Goal: Information Seeking & Learning: Find specific fact

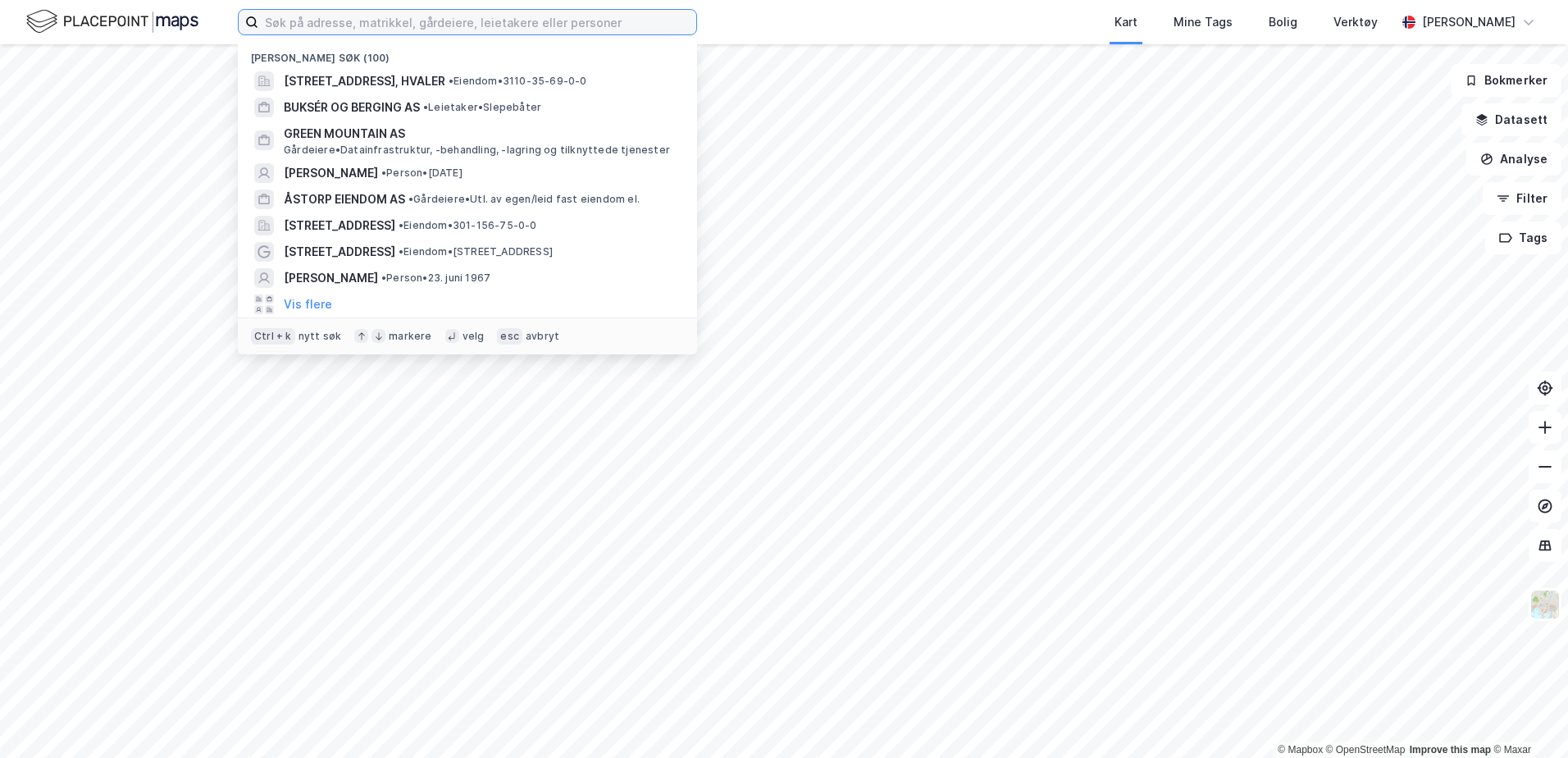
click at [453, 18] on input at bounding box center [477, 22] width 438 height 25
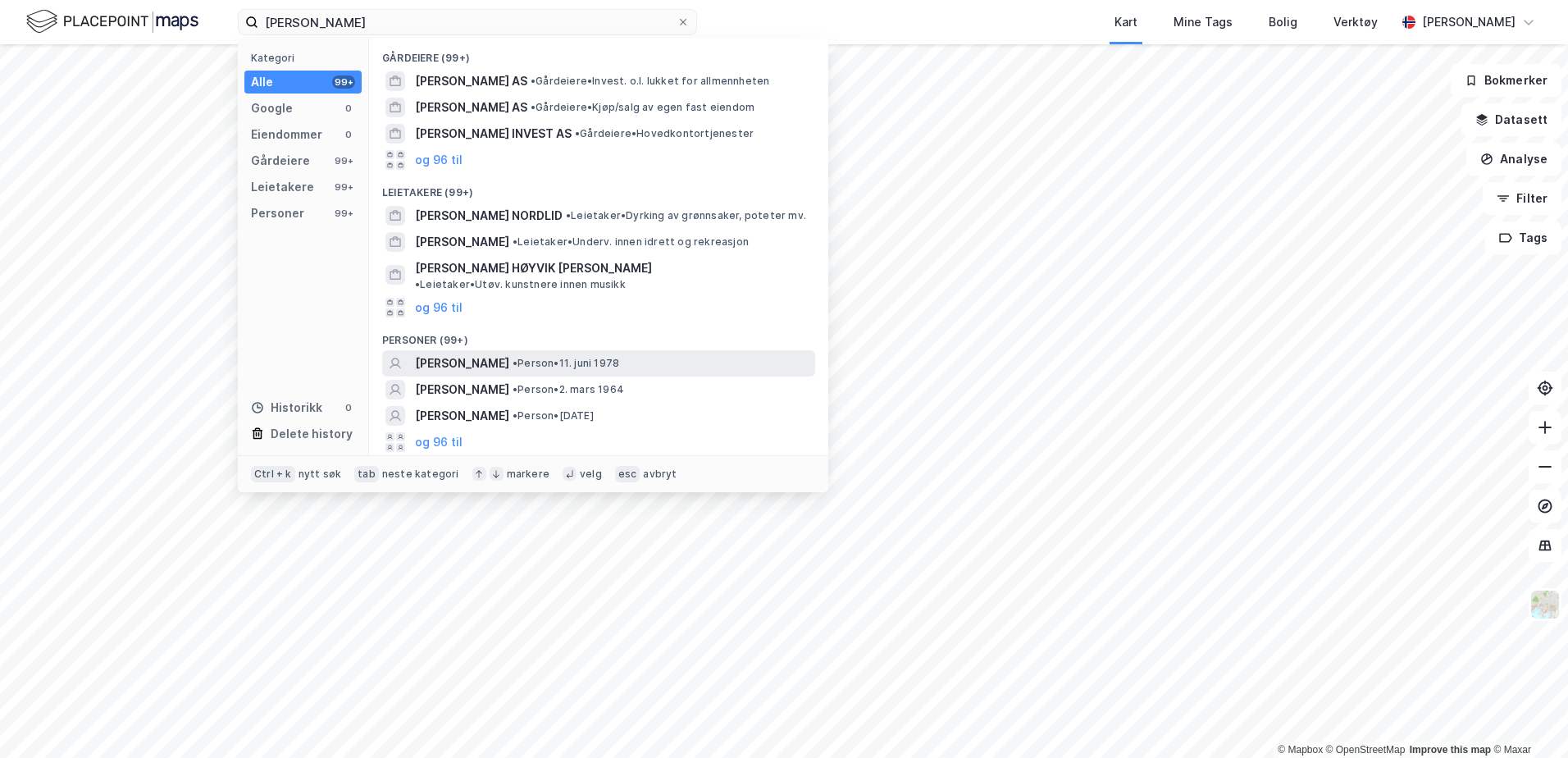
click at [449, 353] on span "[PERSON_NAME]" at bounding box center [462, 363] width 94 height 20
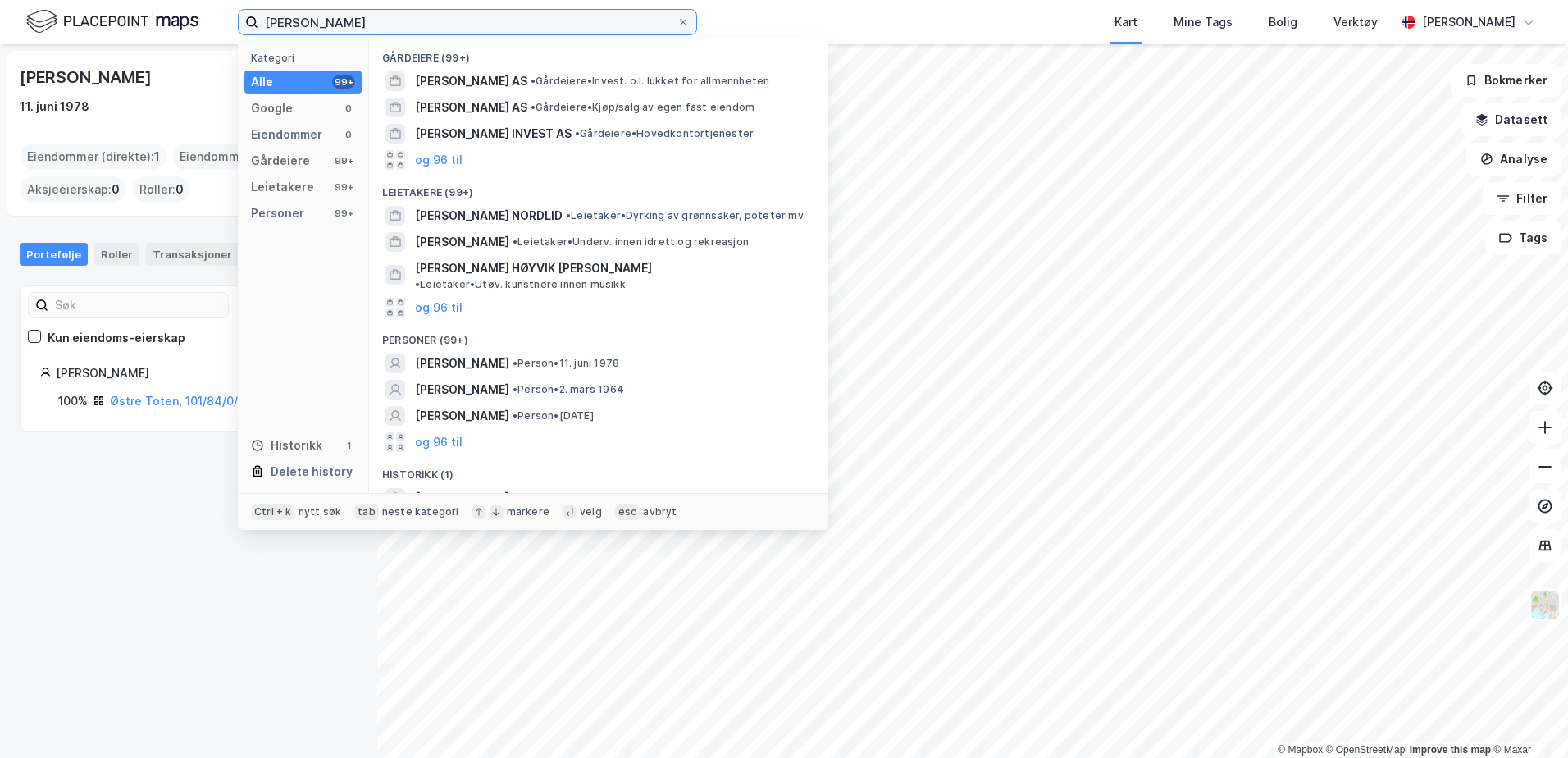
click at [396, 20] on input "[PERSON_NAME]" at bounding box center [467, 22] width 418 height 25
click at [456, 380] on span "[PERSON_NAME]" at bounding box center [462, 390] width 94 height 20
click at [346, 19] on input "[PERSON_NAME]" at bounding box center [467, 22] width 418 height 25
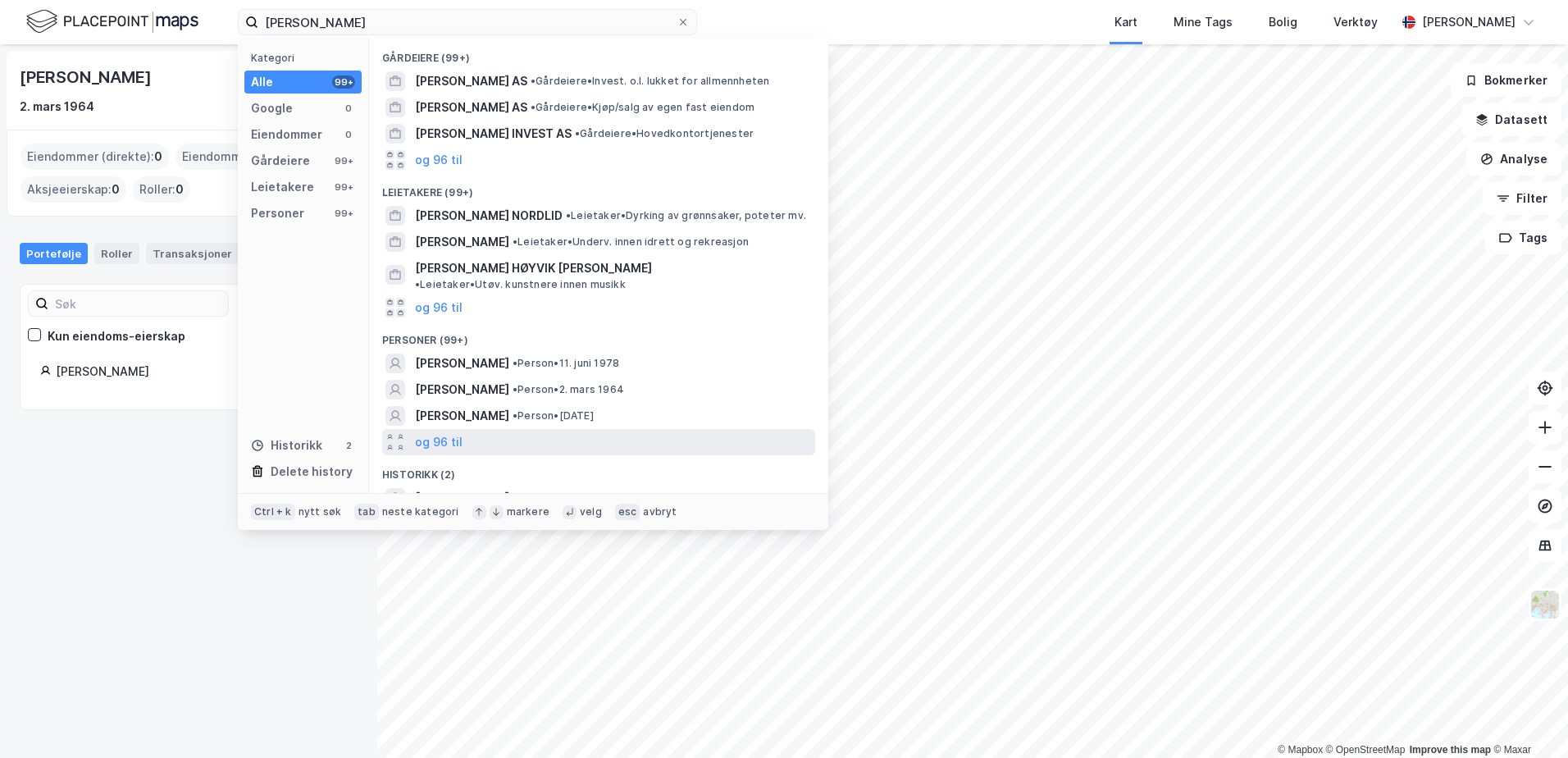
click at [413, 429] on div "og 96 til" at bounding box center [598, 441] width 433 height 26
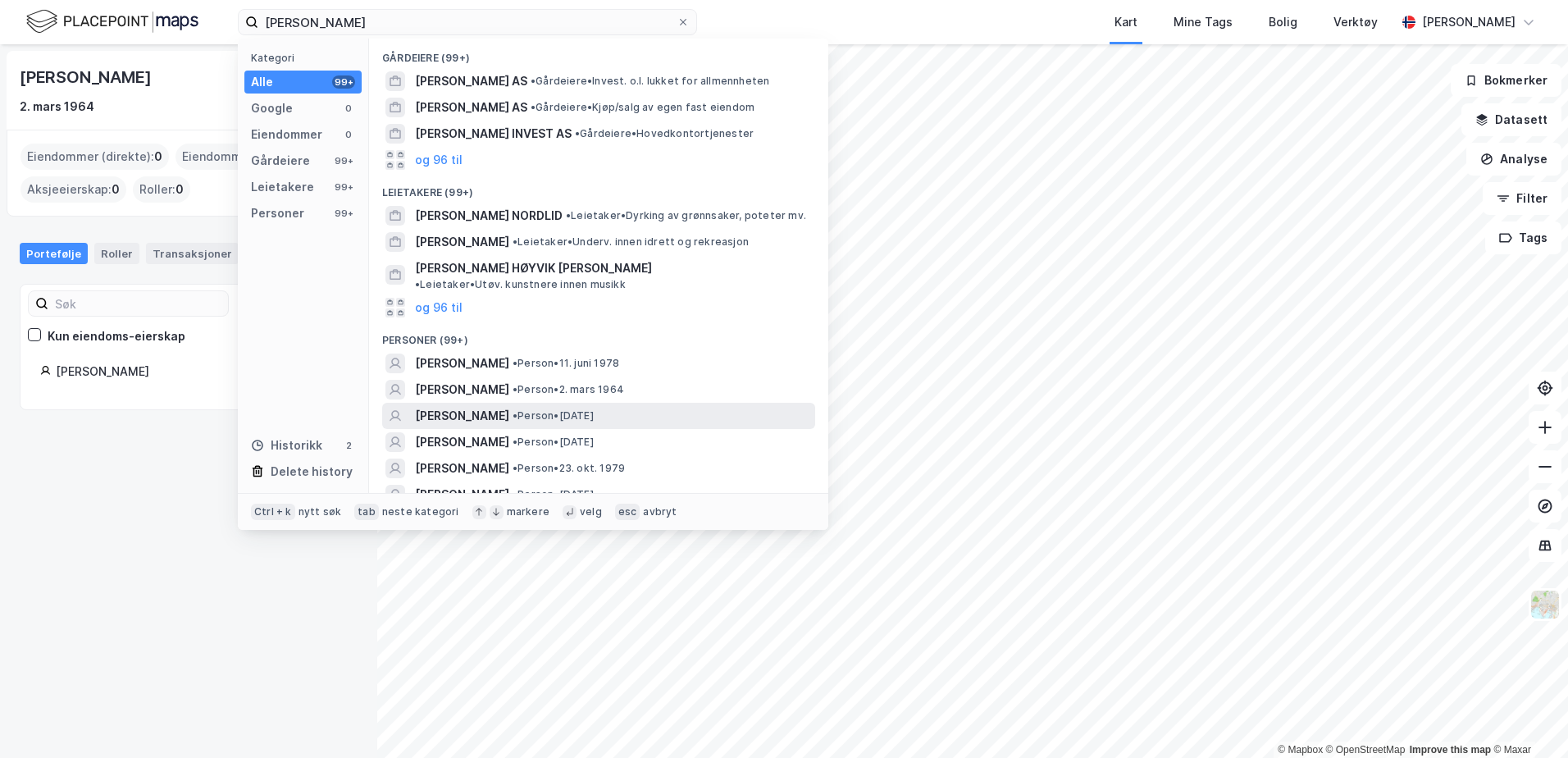
click at [437, 406] on span "[PERSON_NAME]" at bounding box center [462, 415] width 94 height 20
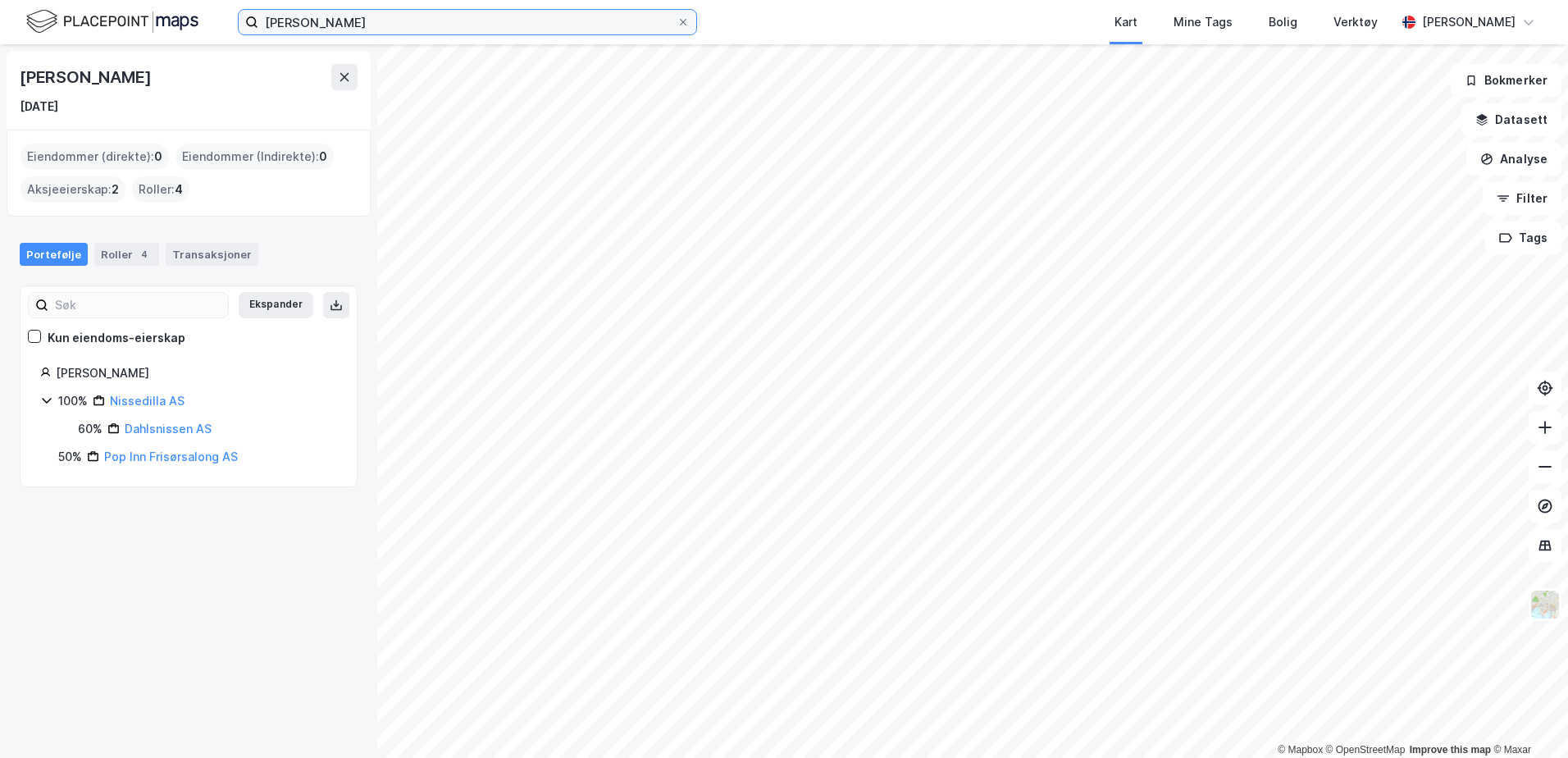
click at [362, 16] on input "[PERSON_NAME]" at bounding box center [467, 22] width 418 height 25
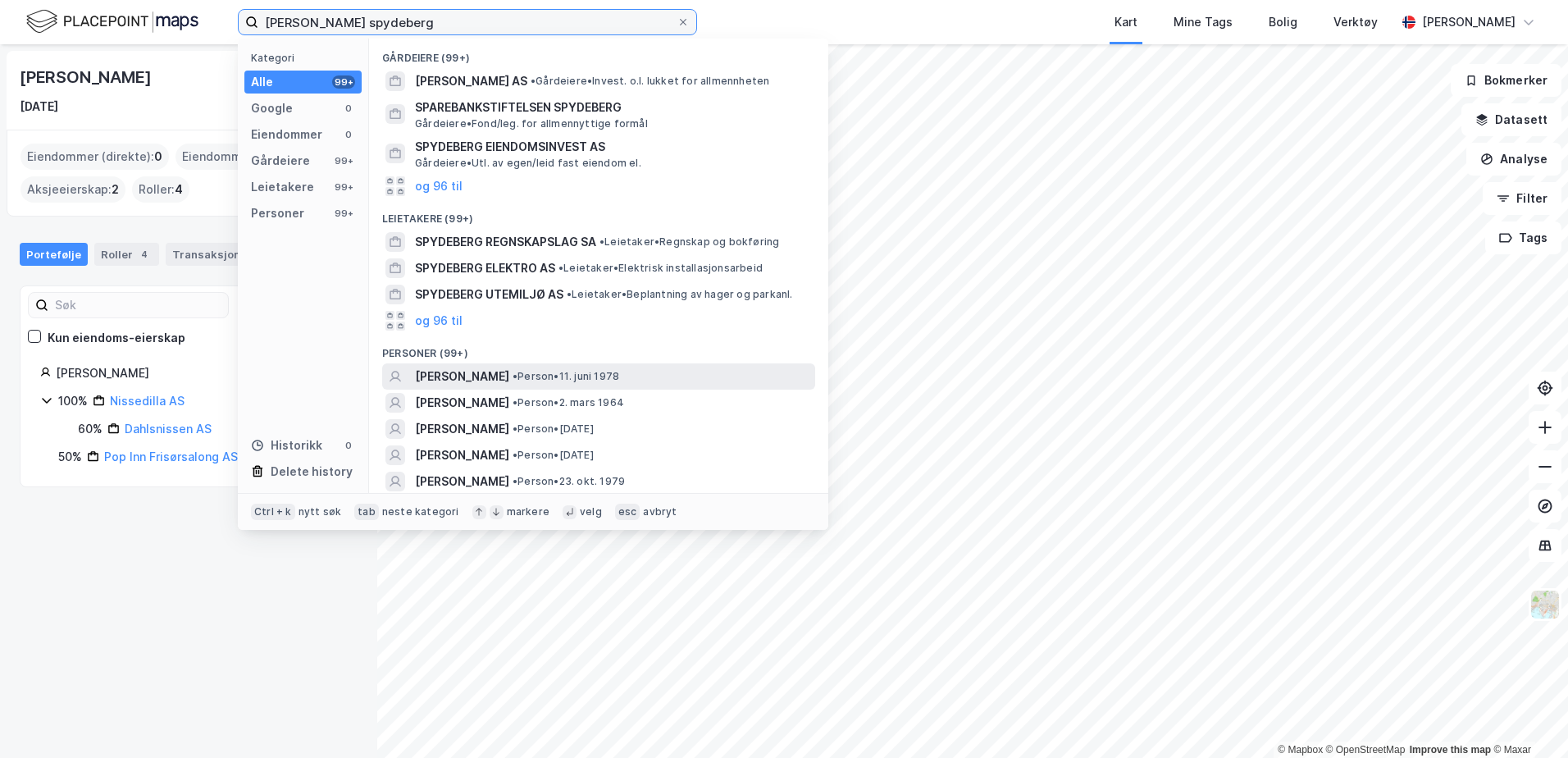
scroll to position [82, 0]
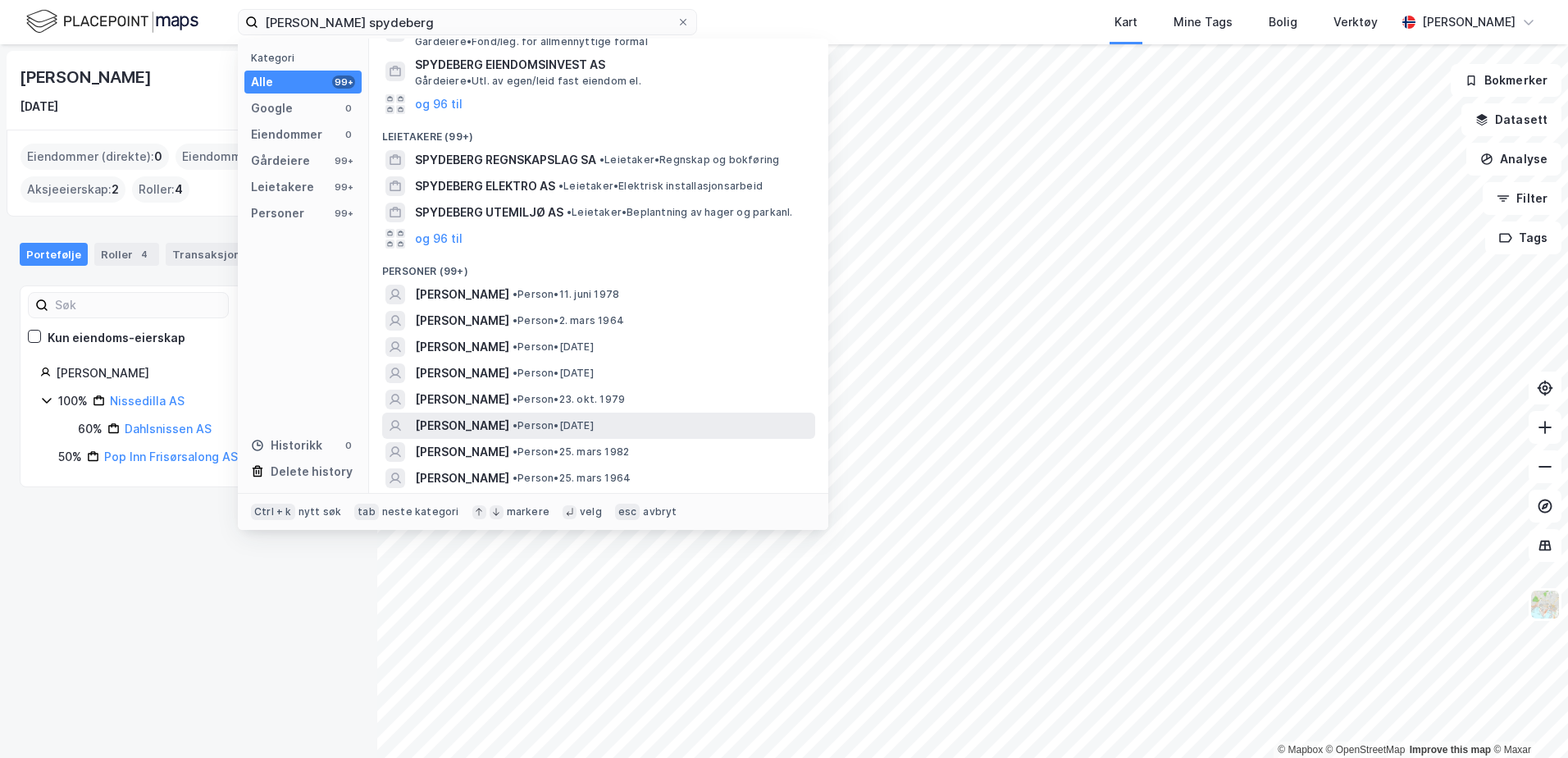
click at [513, 422] on span "• Person • [DATE]" at bounding box center [553, 426] width 82 height 13
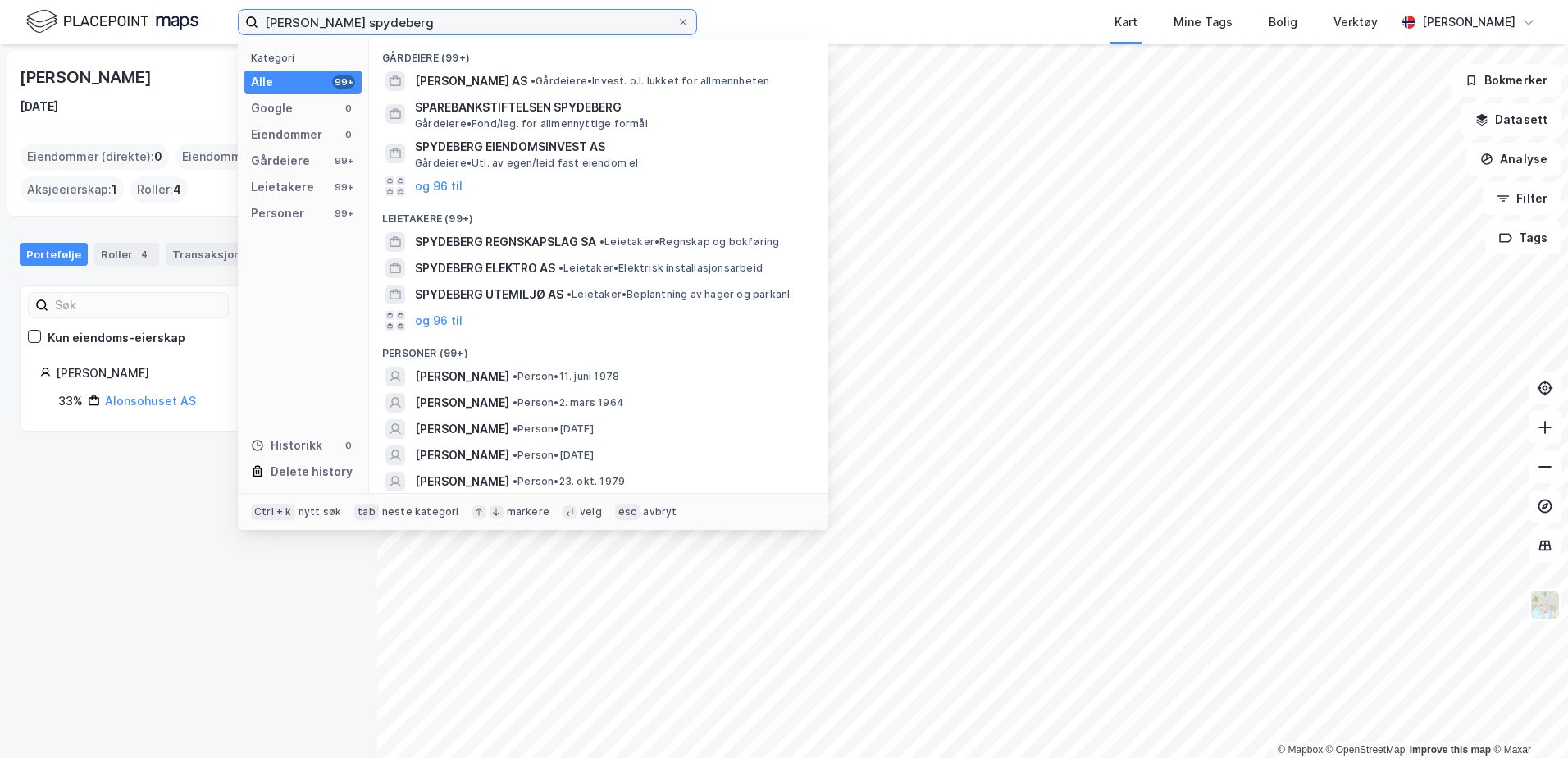
drag, startPoint x: 421, startPoint y: 27, endPoint x: 310, endPoint y: 20, distance: 111.2
click at [310, 20] on input "[PERSON_NAME] spydeberg" at bounding box center [467, 22] width 418 height 25
click at [492, 26] on input "[PERSON_NAME] spydeberg" at bounding box center [467, 22] width 418 height 25
drag, startPoint x: 492, startPoint y: 26, endPoint x: 352, endPoint y: 36, distance: 140.4
click at [352, 36] on div "[PERSON_NAME] spydeberg Kategori Alle 99+ Google 0 Eiendommer 0 Gårdeiere 99+ L…" at bounding box center [784, 22] width 1568 height 44
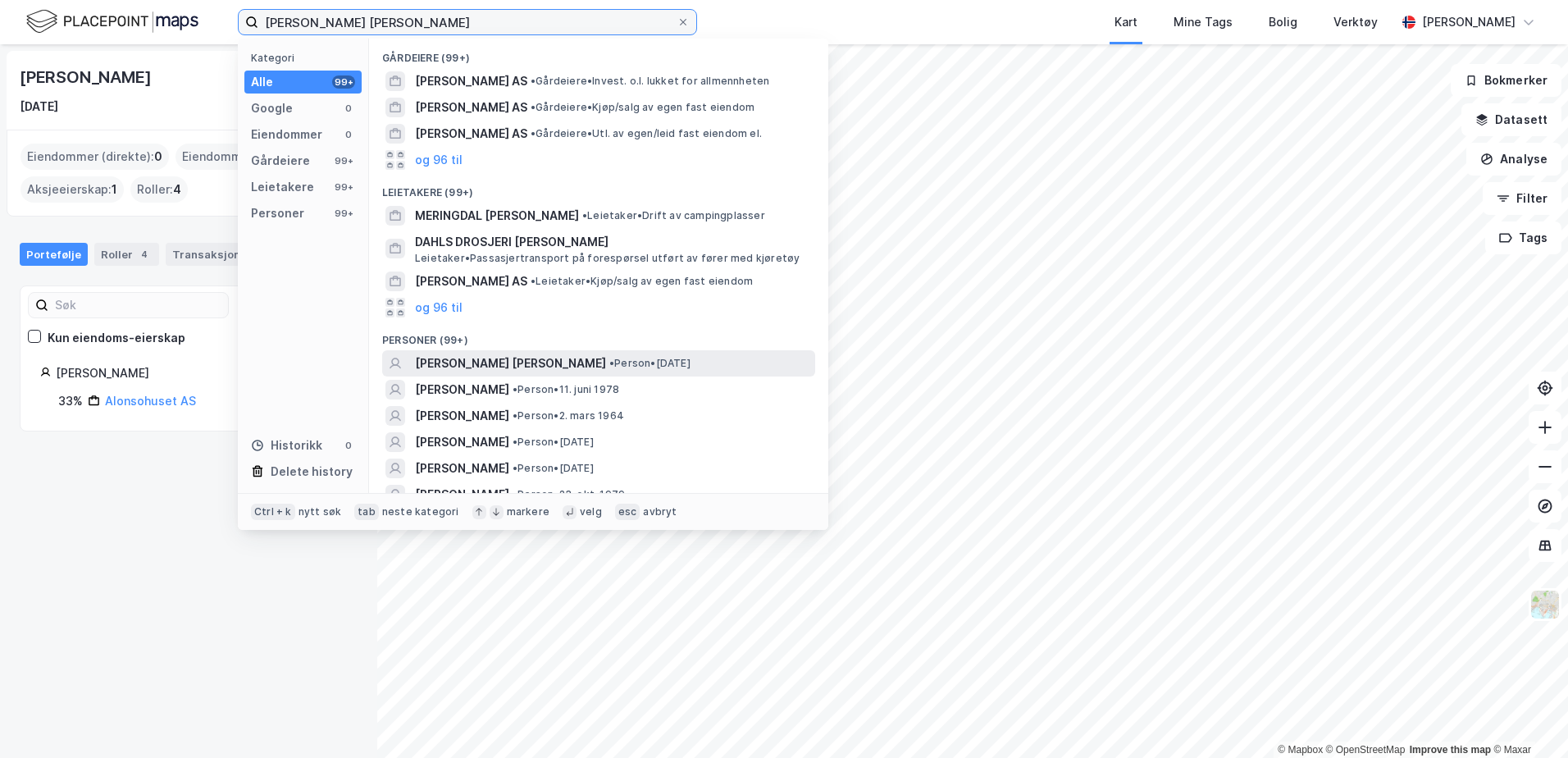
type input "[PERSON_NAME] [PERSON_NAME]"
click at [599, 353] on div "[PERSON_NAME] [PERSON_NAME] • Person • [DATE]" at bounding box center [613, 363] width 397 height 20
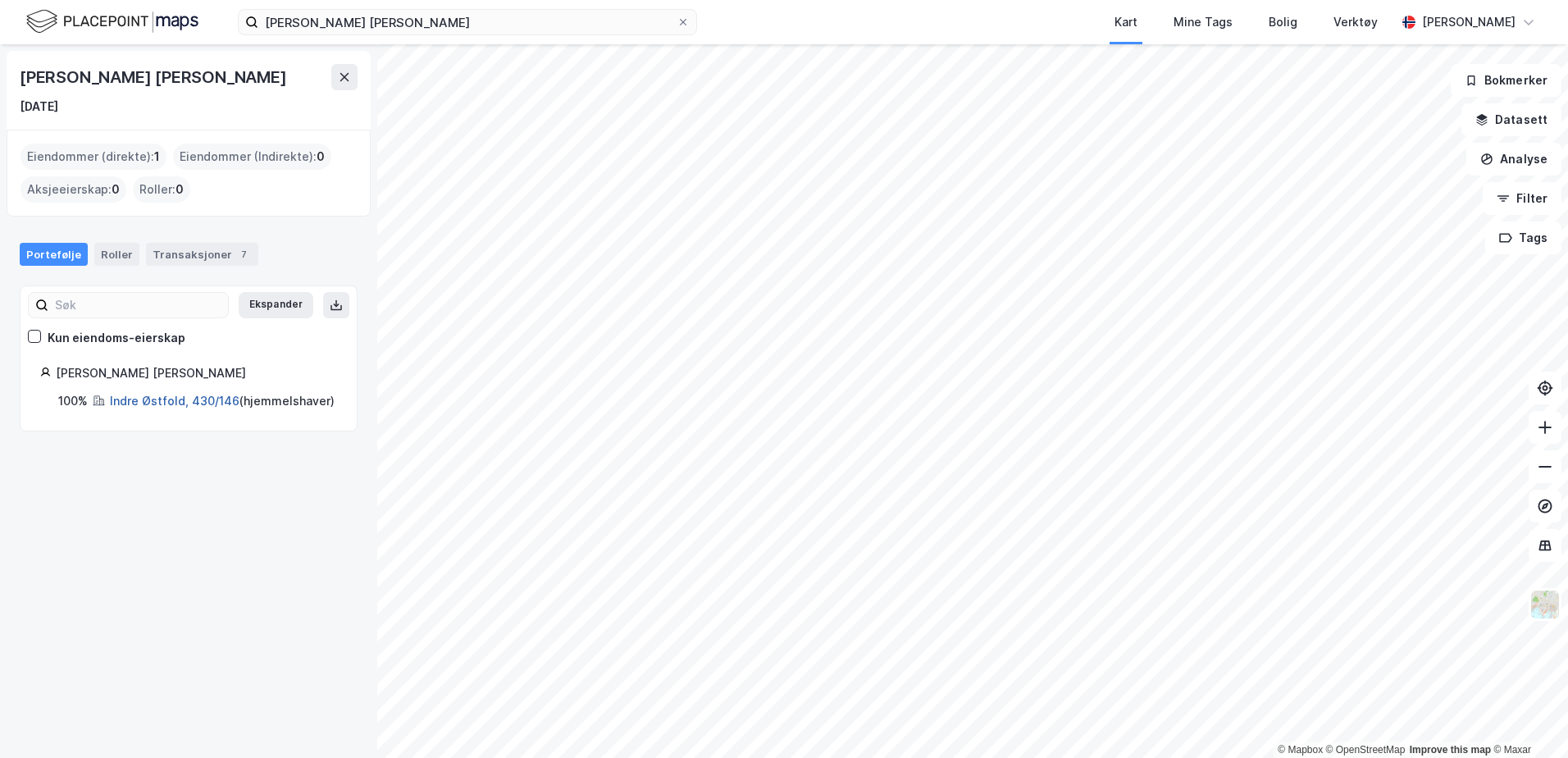
click at [200, 396] on link "Indre Østfold, 430/146" at bounding box center [175, 400] width 130 height 14
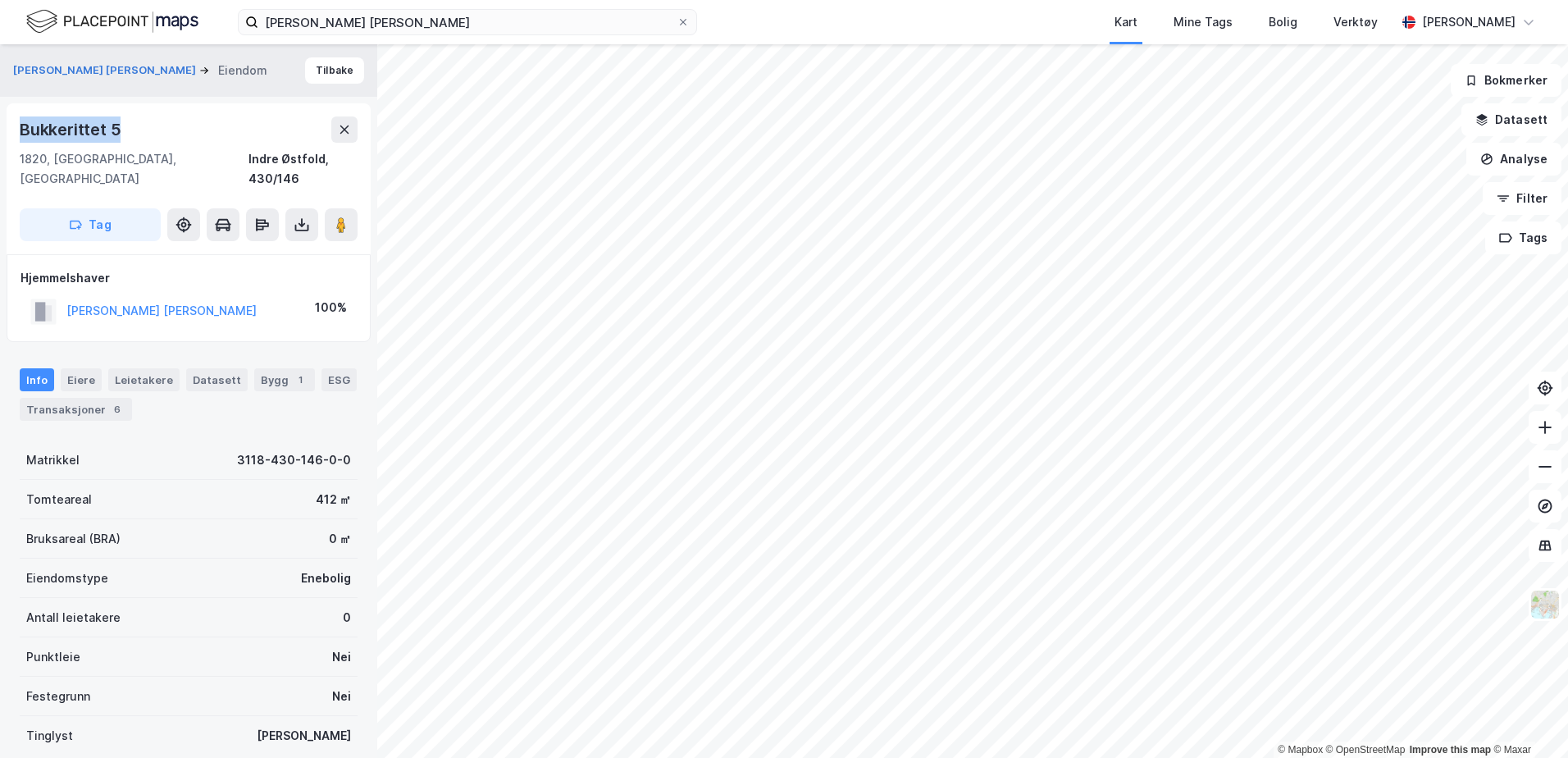
drag, startPoint x: 141, startPoint y: 139, endPoint x: 30, endPoint y: 141, distance: 111.0
click at [16, 132] on div "Bukkerittet 5 1820, [GEOGRAPHIC_DATA], Østfold Indre Østfold, 430/146 Tag" at bounding box center [188, 178] width 364 height 151
copy div "Bukkerittet 5"
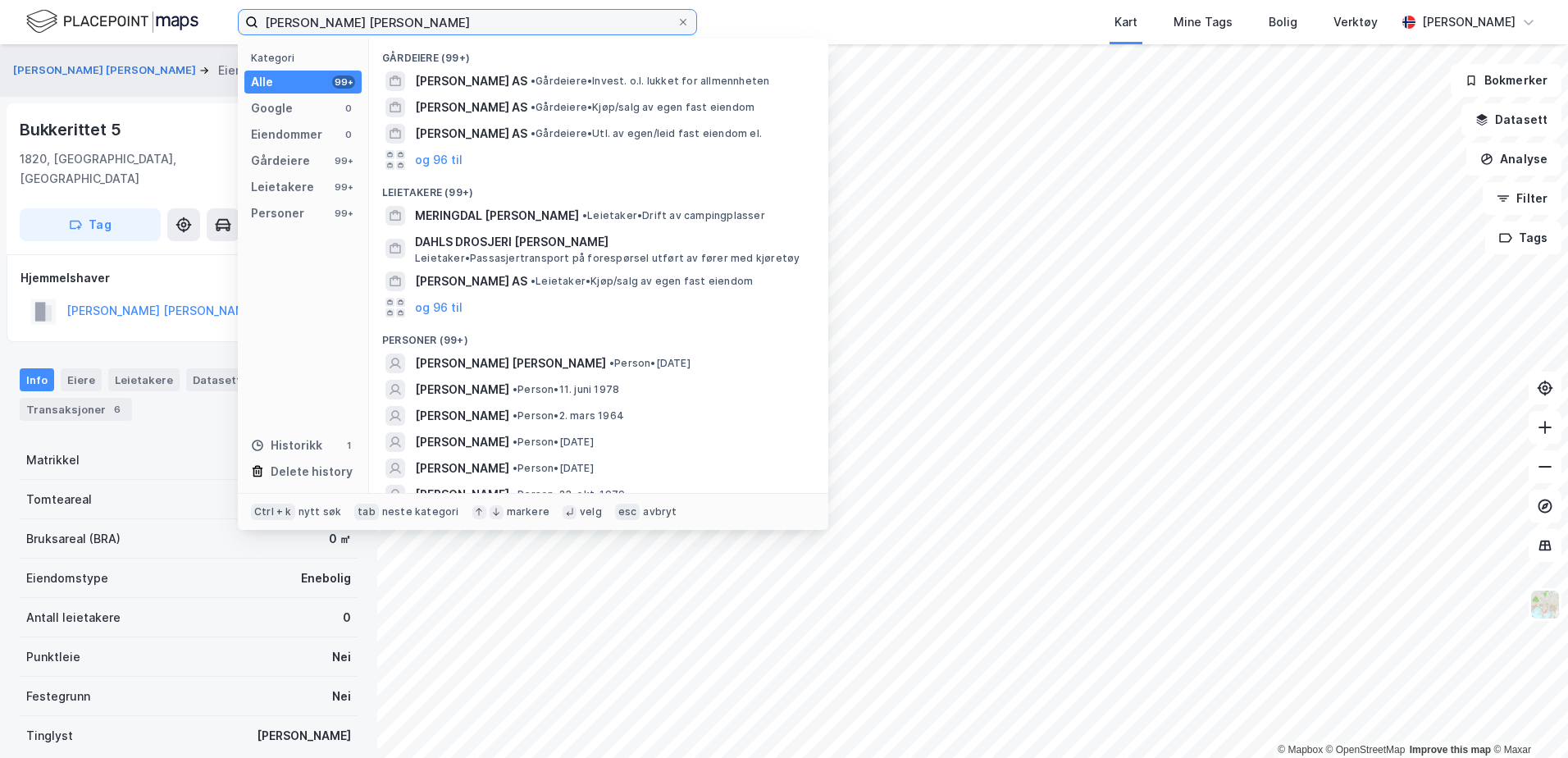
drag, startPoint x: 401, startPoint y: 25, endPoint x: 94, endPoint y: 9, distance: 307.4
click at [96, 9] on div "[PERSON_NAME] [PERSON_NAME] Kategori Alle 99+ Google 0 Eiendommer 0 Gårdeiere 9…" at bounding box center [784, 22] width 1568 height 44
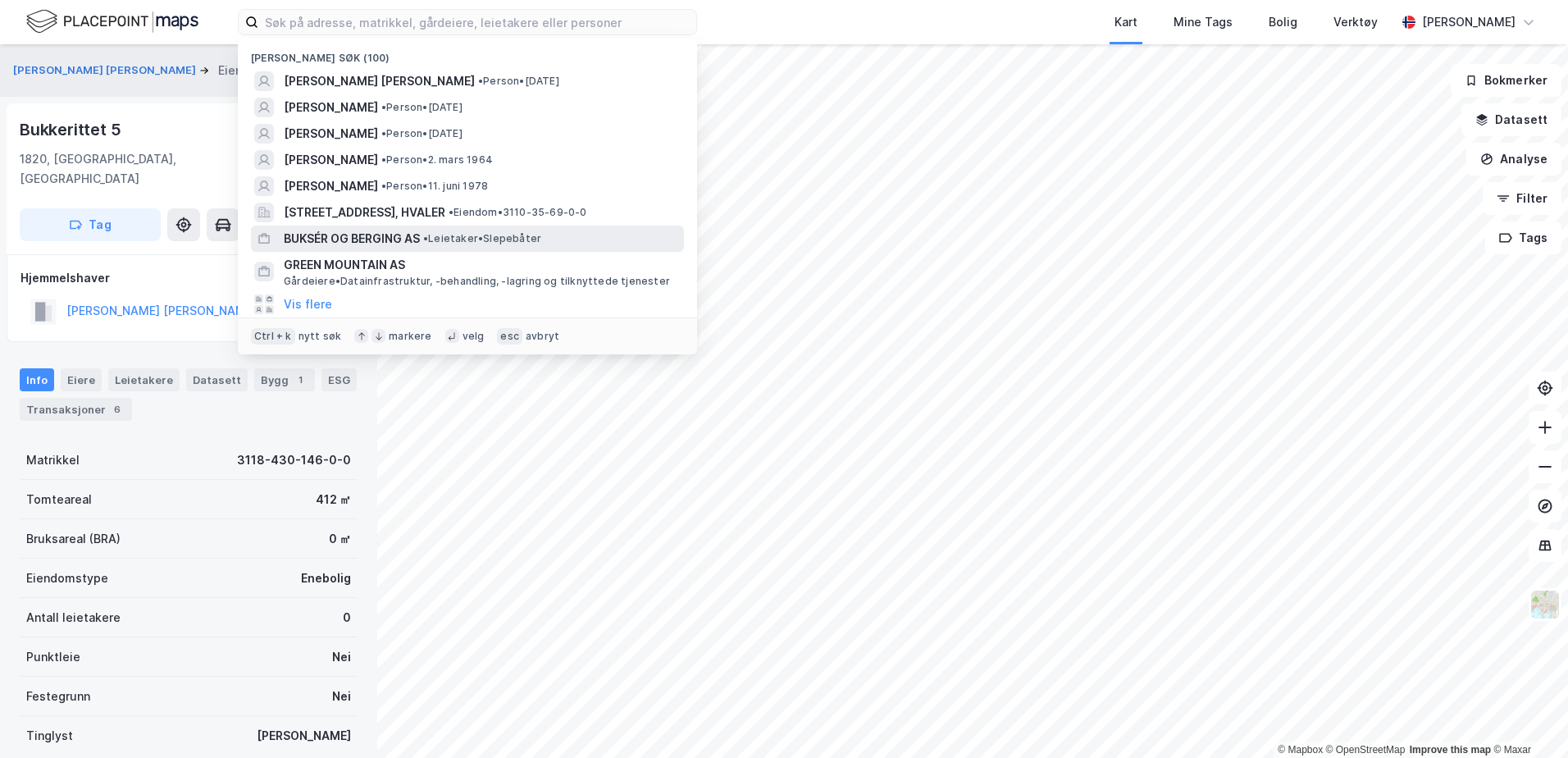
click at [380, 239] on span "BUKSÉR OG BERGING AS" at bounding box center [352, 238] width 136 height 20
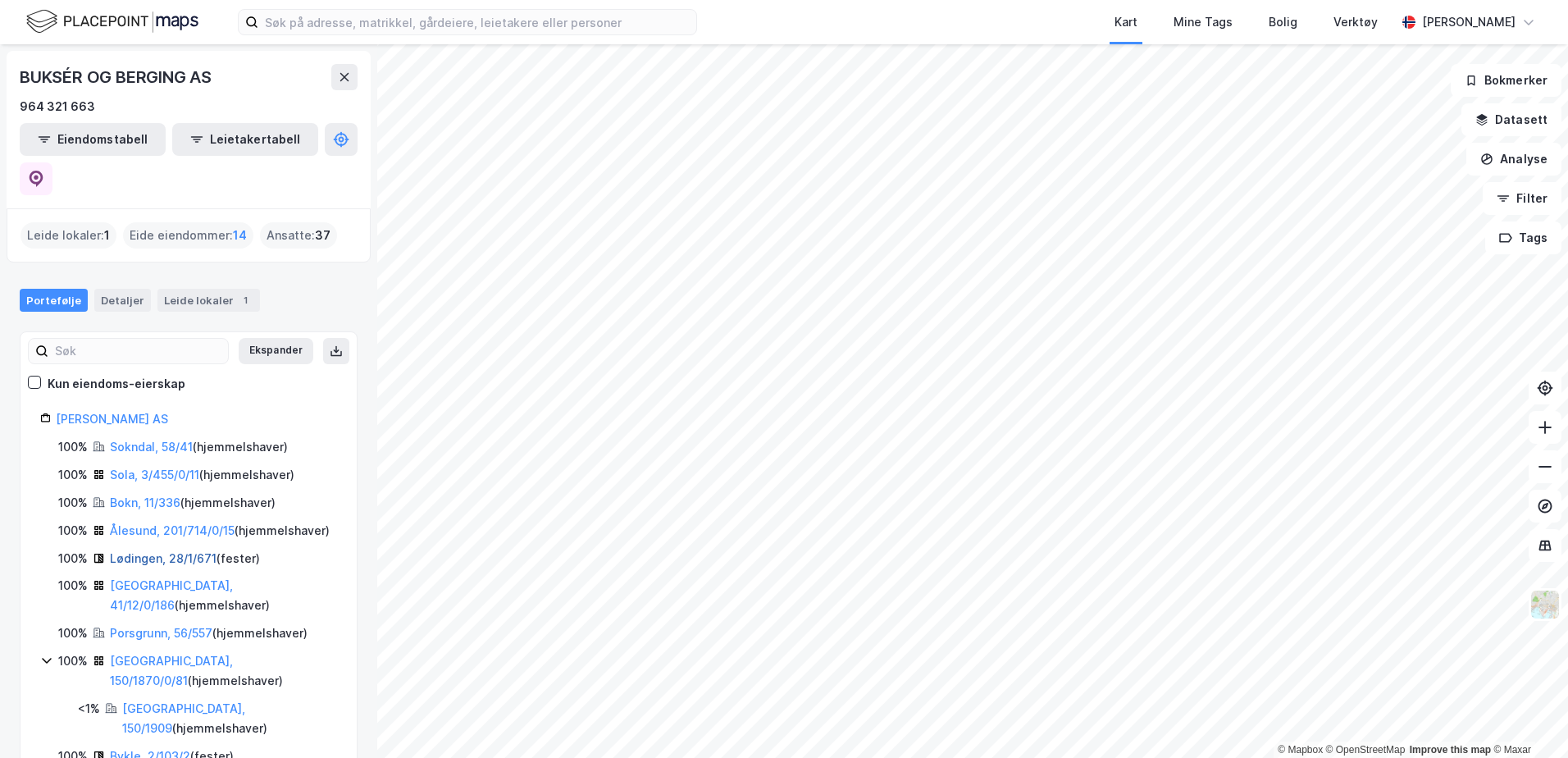
click at [180, 551] on link "Lødingen, 28/1/671" at bounding box center [163, 557] width 107 height 14
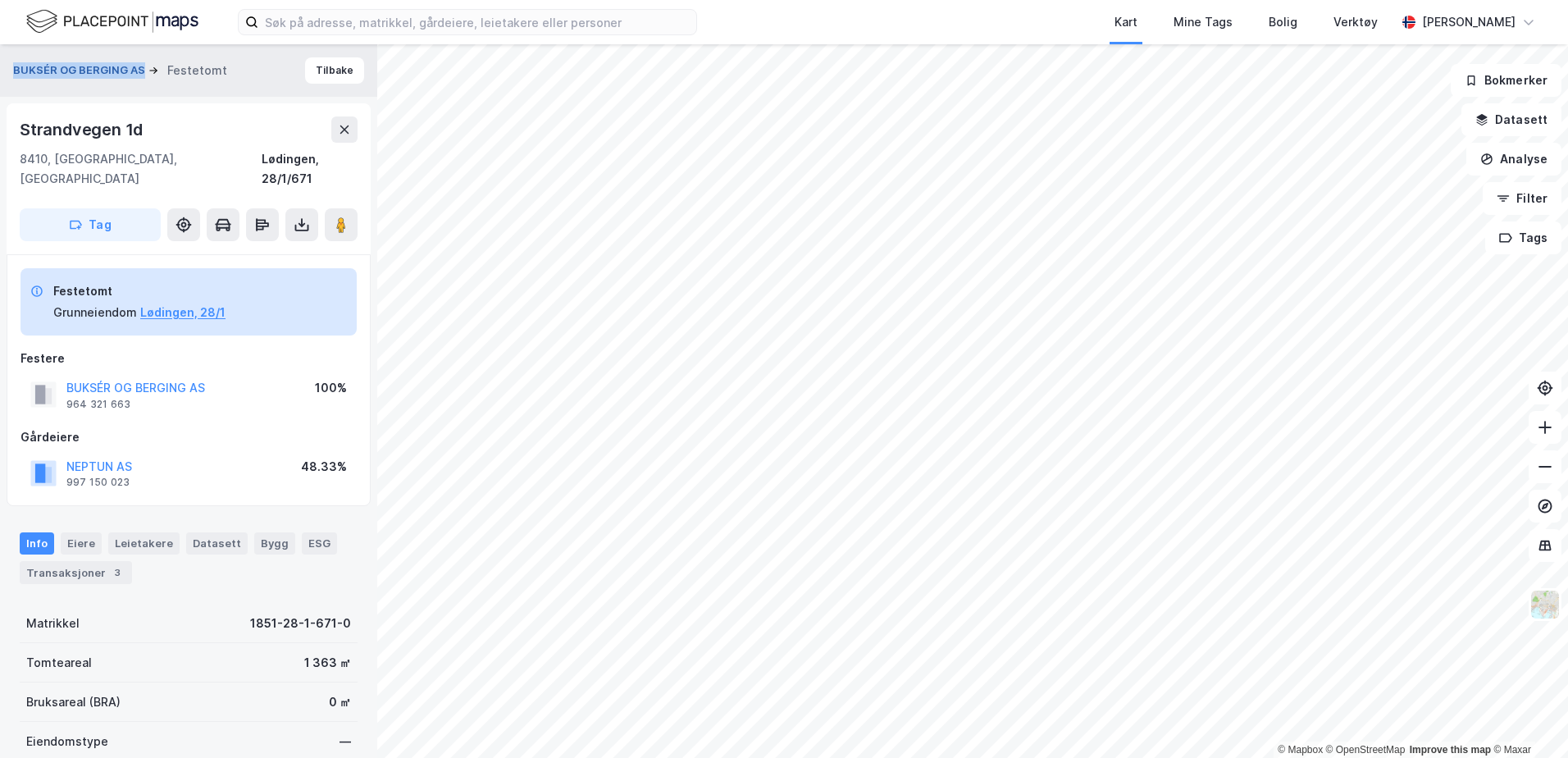
drag, startPoint x: 0, startPoint y: 70, endPoint x: 140, endPoint y: 76, distance: 140.1
click at [140, 76] on div "BUKSÉR OG BERGING AS Festetomt Tilbake" at bounding box center [188, 70] width 377 height 53
copy button "BUKSÉR OG BERGING AS"
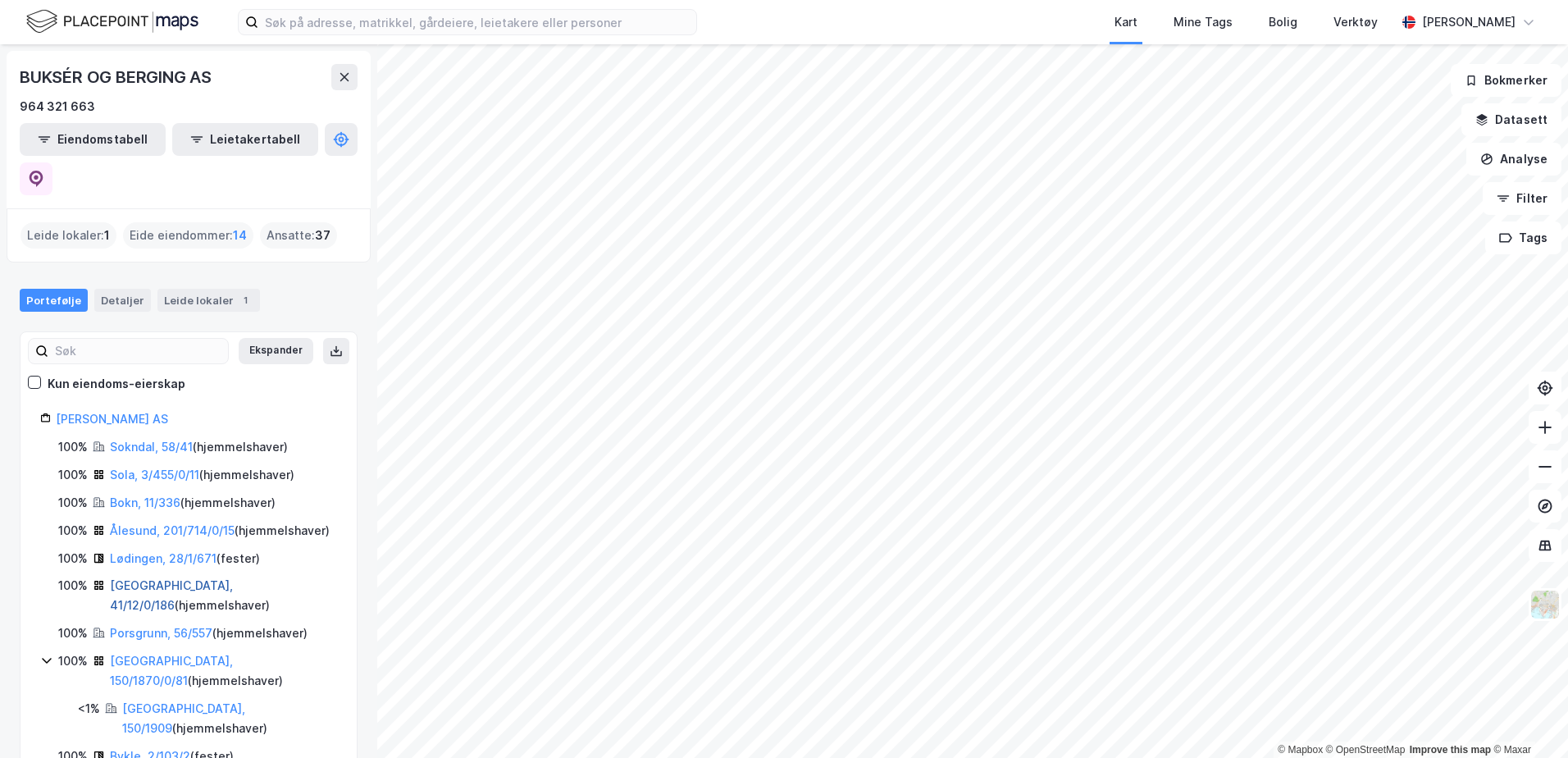
click at [154, 578] on link "[GEOGRAPHIC_DATA], 41/12/0/186" at bounding box center [172, 594] width 123 height 34
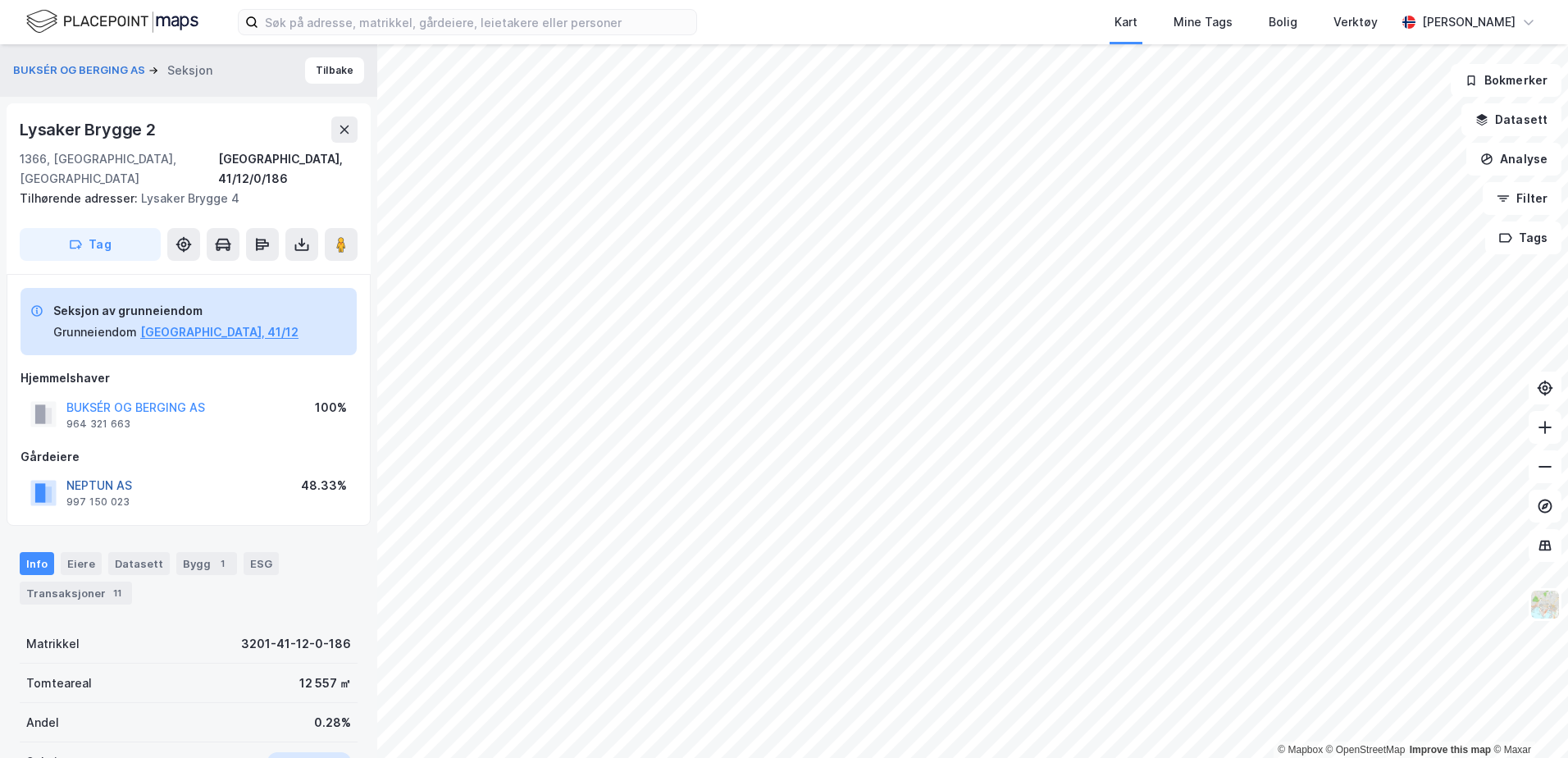
click at [0, 0] on button "NEPTUN AS" at bounding box center [0, 0] width 0 height 0
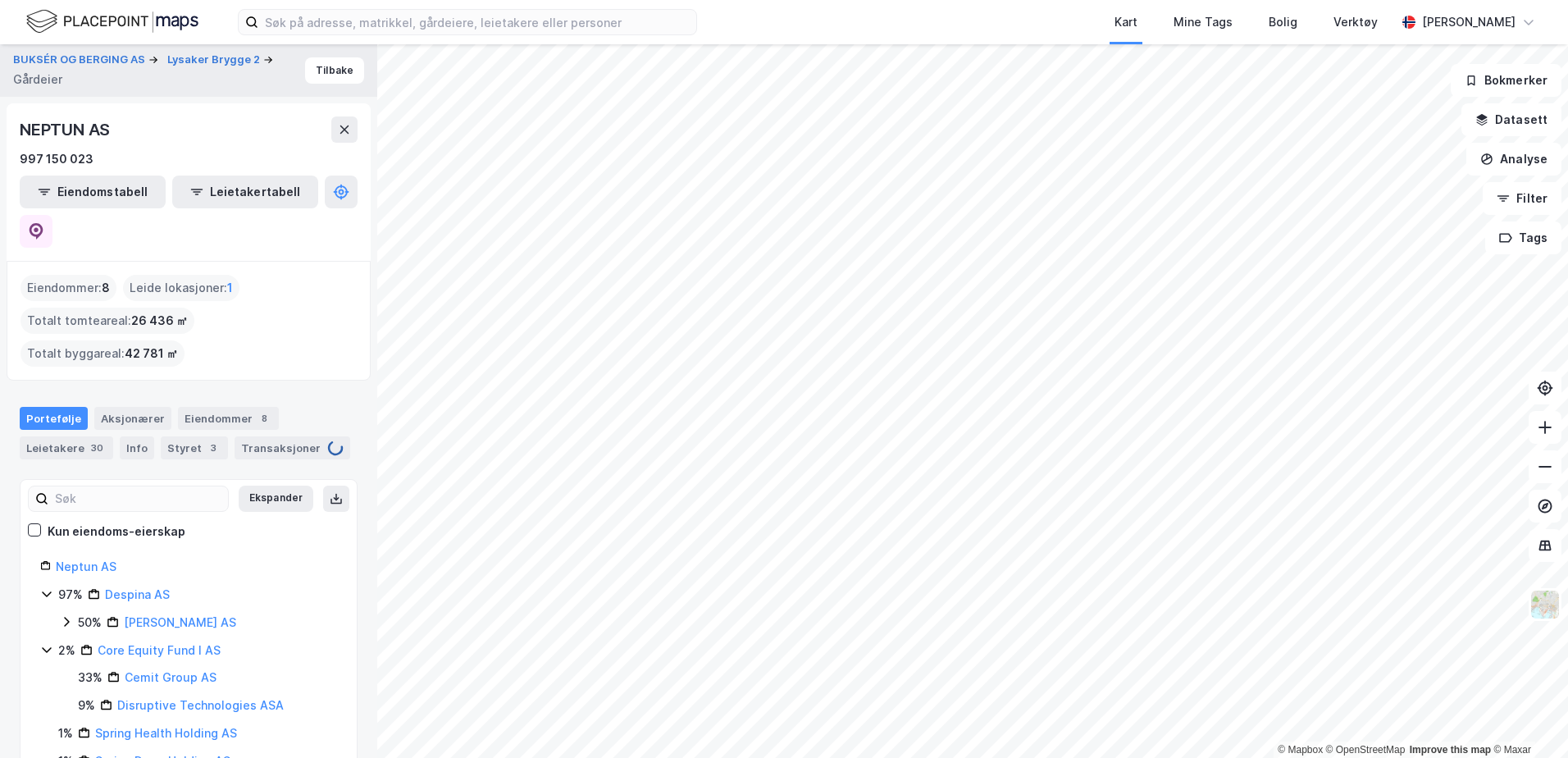
scroll to position [9, 0]
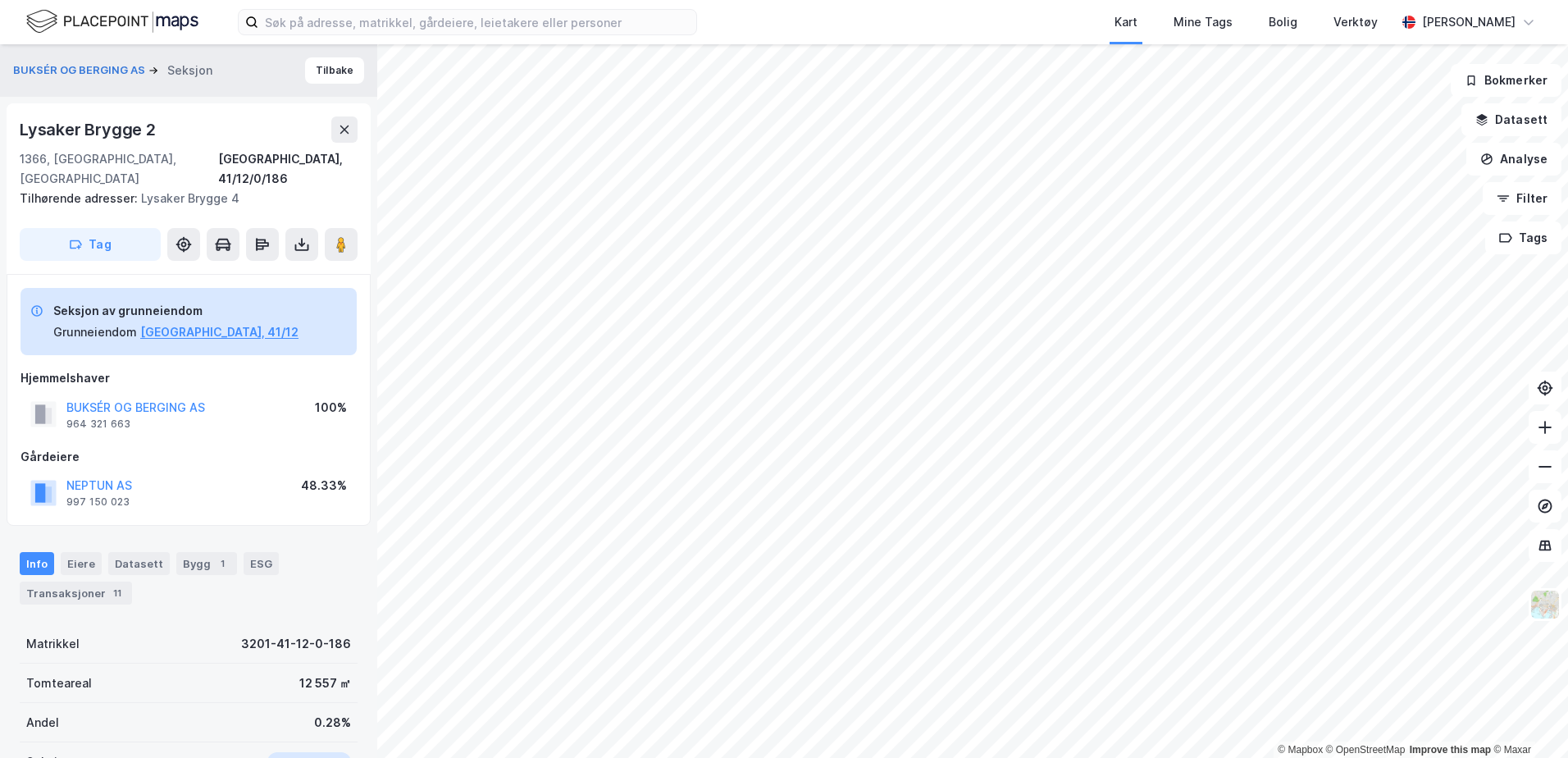
drag, startPoint x: 364, startPoint y: 460, endPoint x: 373, endPoint y: 458, distance: 9.2
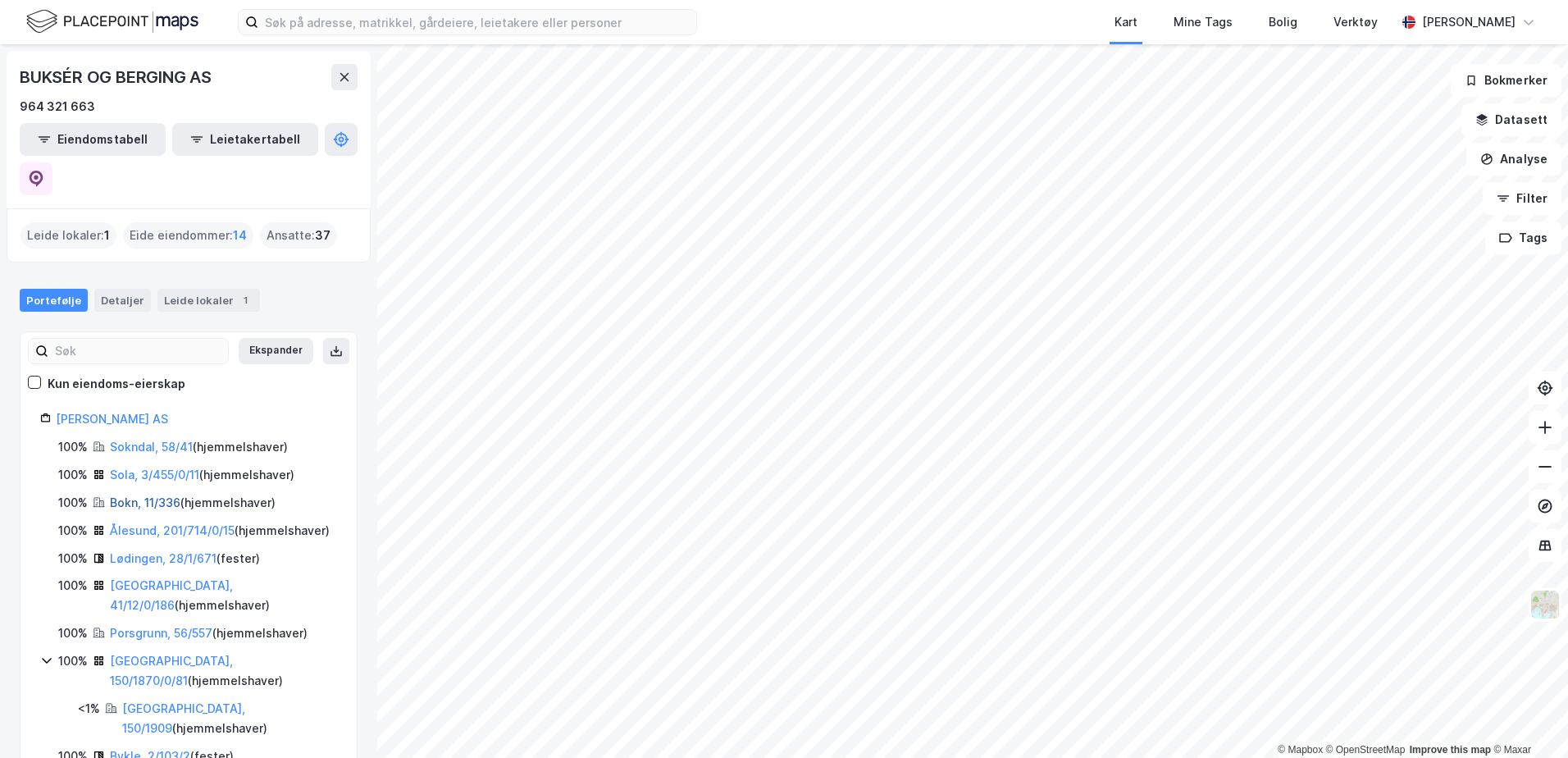
click at [128, 495] on link "Bokn, 11/336" at bounding box center [145, 502] width 70 height 14
